Goal: Task Accomplishment & Management: Manage account settings

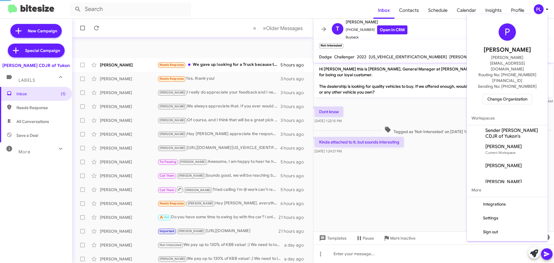
scroll to position [58, 0]
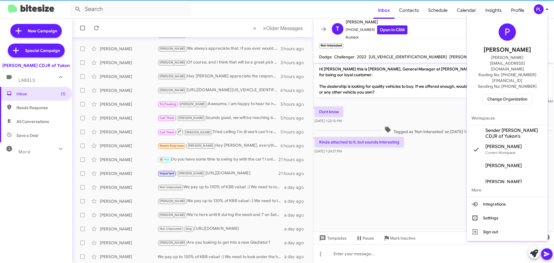
click at [505, 94] on span "Change Organization" at bounding box center [507, 99] width 40 height 10
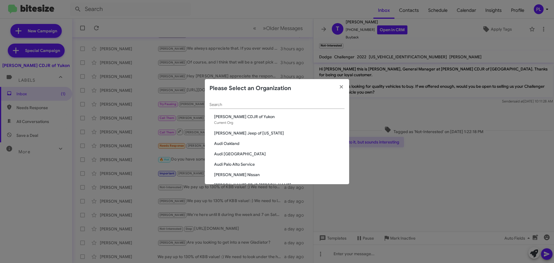
click at [301, 106] on input "Search" at bounding box center [276, 104] width 135 height 5
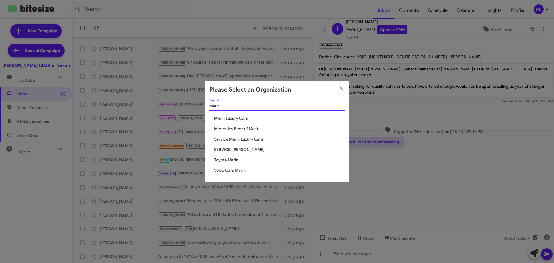
type input "marin"
click at [237, 118] on span "Marin Luxury Cars" at bounding box center [279, 118] width 130 height 6
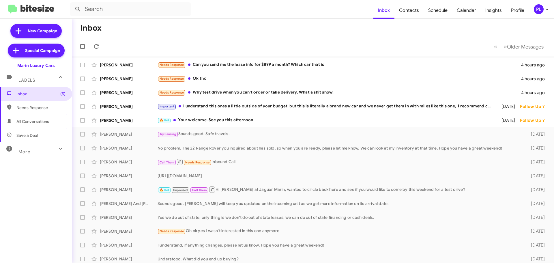
click at [546, 10] on icon at bounding box center [546, 9] width 7 height 7
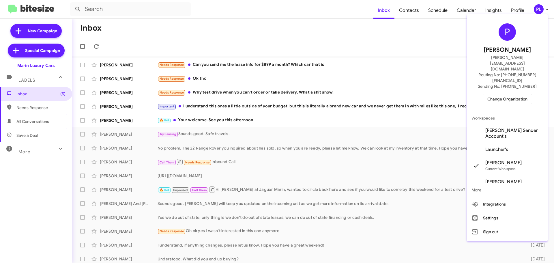
click at [504, 127] on span "[PERSON_NAME] Sender Account's" at bounding box center [514, 133] width 58 height 12
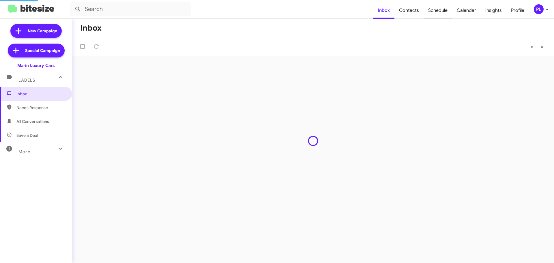
click at [438, 10] on span "Schedule" at bounding box center [437, 10] width 29 height 17
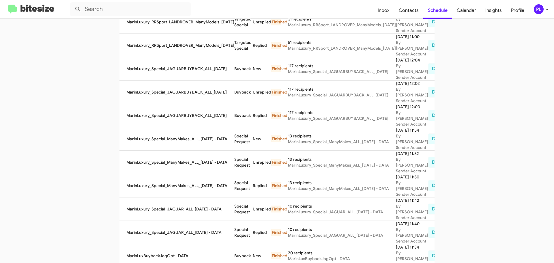
scroll to position [115, 0]
